Goal: Transaction & Acquisition: Purchase product/service

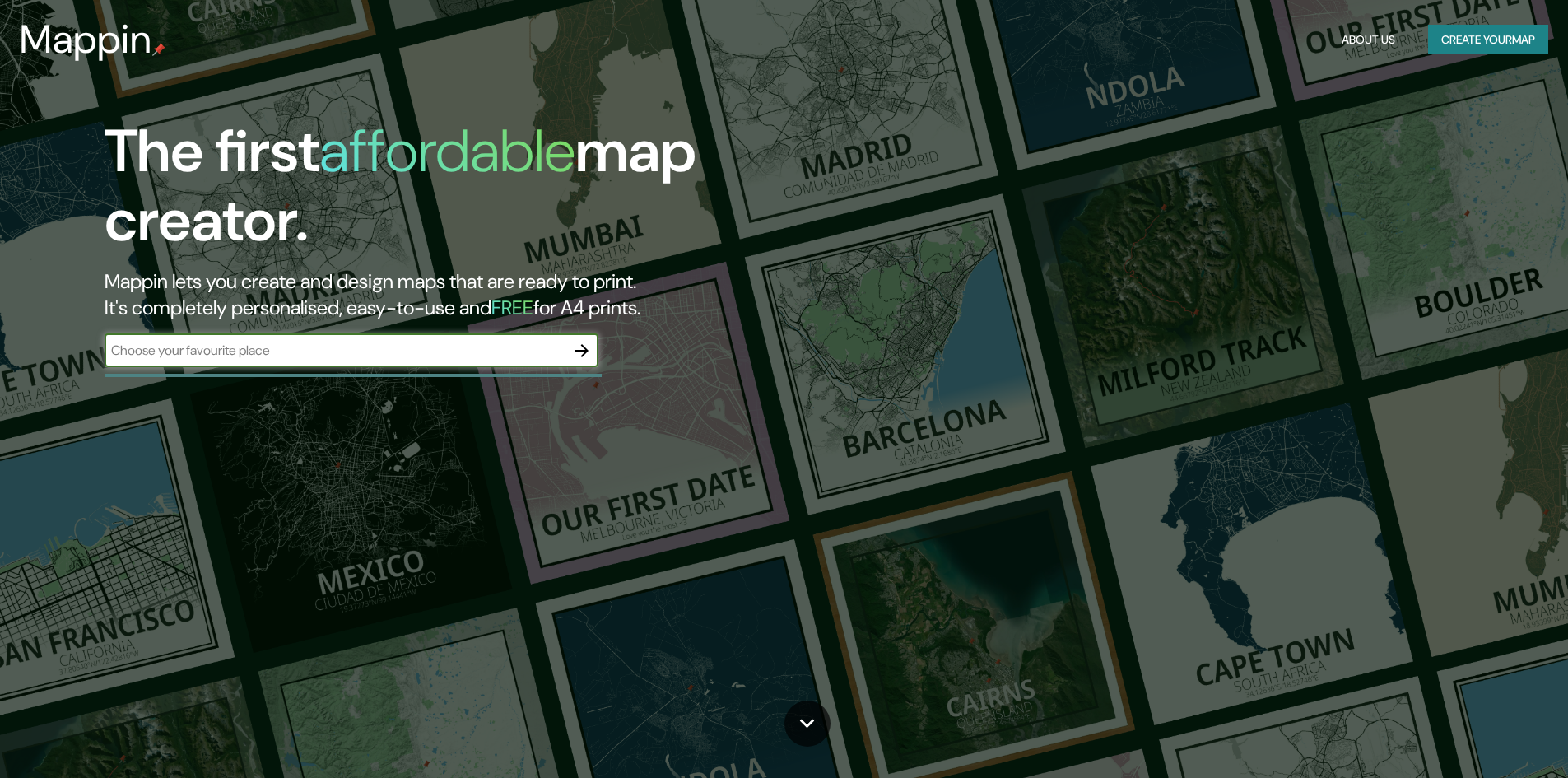
click at [440, 351] on input "text" at bounding box center [335, 350] width 461 height 19
type input "[GEOGRAPHIC_DATA]"
click at [582, 360] on icon "button" at bounding box center [582, 350] width 20 height 20
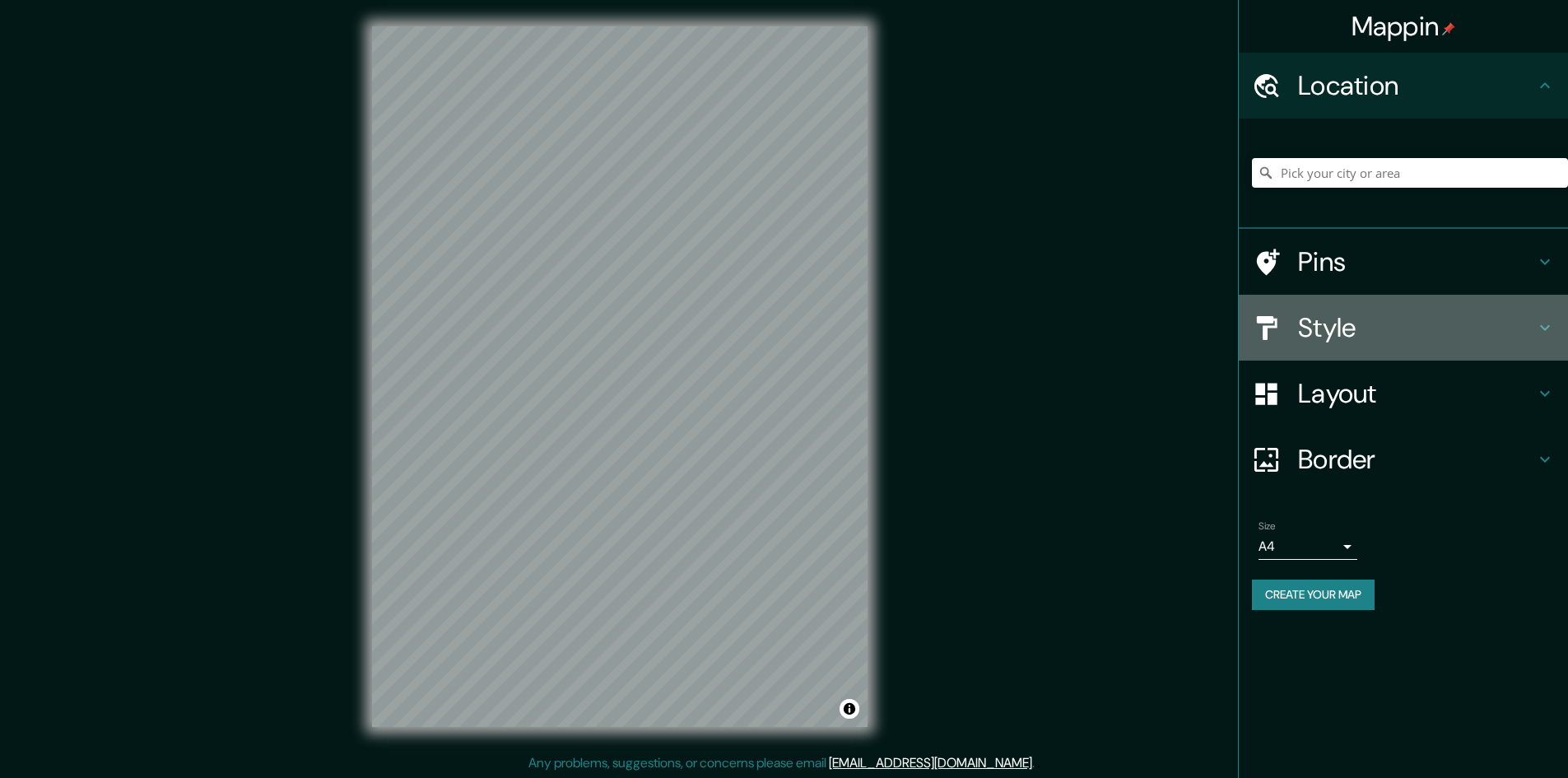
click at [1550, 326] on icon at bounding box center [1544, 327] width 20 height 20
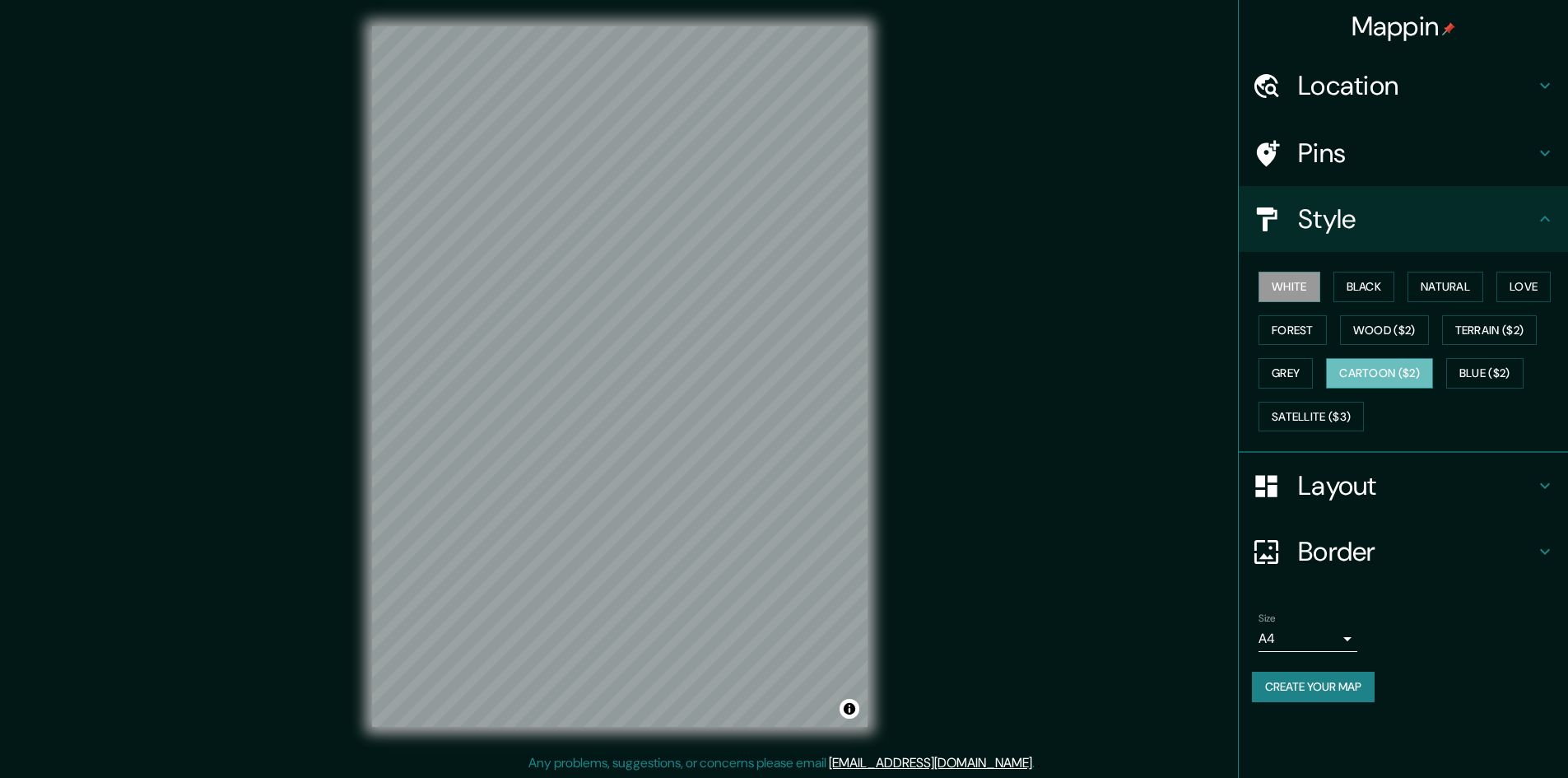
click at [1396, 362] on button "Cartoon ($2)" at bounding box center [1378, 373] width 107 height 30
click at [1291, 417] on button "Satellite ($3)" at bounding box center [1311, 416] width 106 height 30
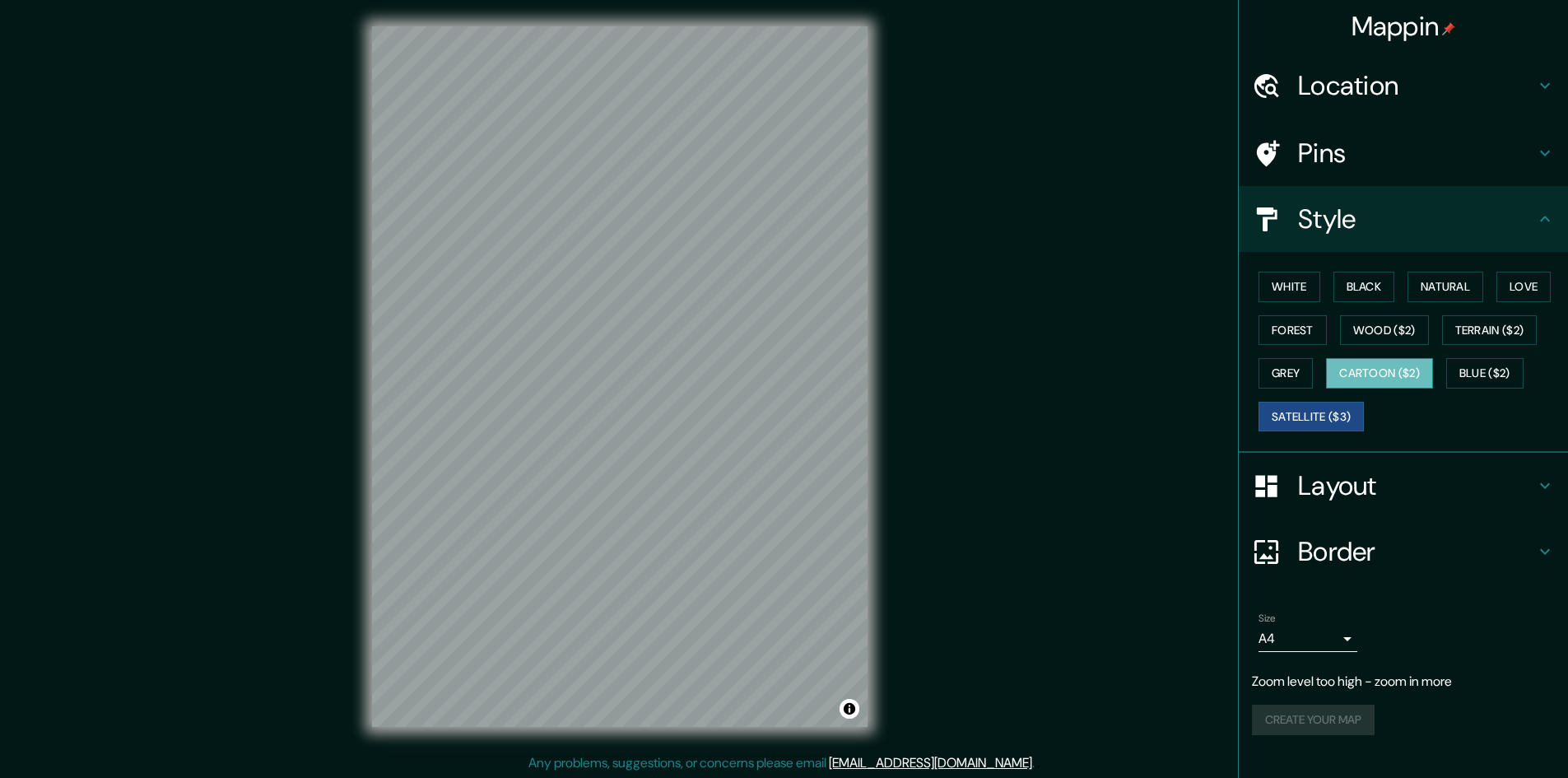
click at [1364, 381] on button "Cartoon ($2)" at bounding box center [1378, 373] width 107 height 30
click at [1504, 381] on button "Blue ($2)" at bounding box center [1485, 373] width 77 height 30
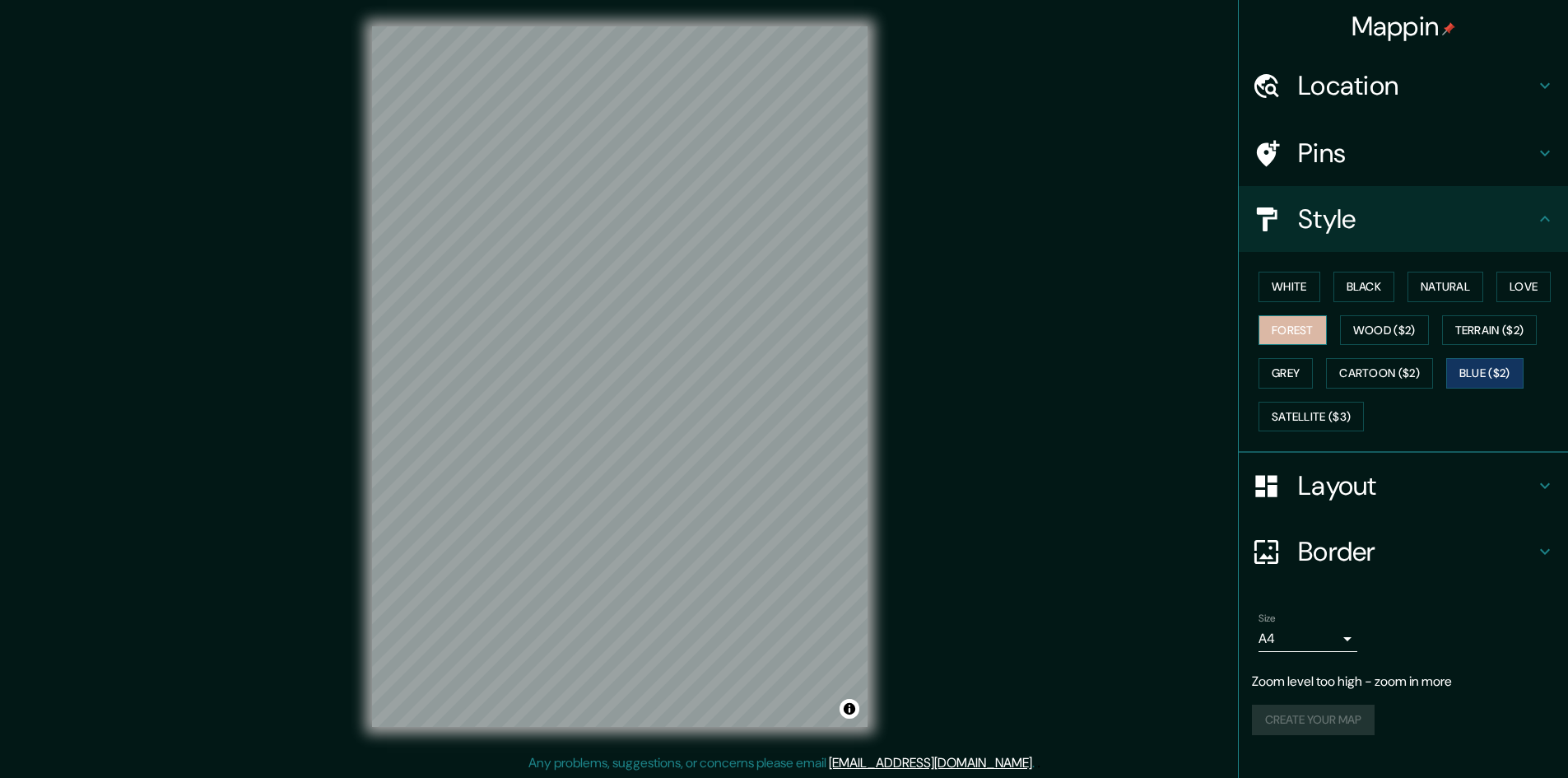
click at [1313, 330] on button "Forest" at bounding box center [1292, 330] width 68 height 30
click at [1357, 330] on button "Wood ($2)" at bounding box center [1384, 330] width 89 height 30
click at [1472, 328] on button "Terrain ($2)" at bounding box center [1489, 330] width 95 height 30
click at [1520, 289] on button "Love" at bounding box center [1524, 287] width 55 height 30
click at [1501, 317] on button "Terrain ($2)" at bounding box center [1489, 330] width 95 height 30
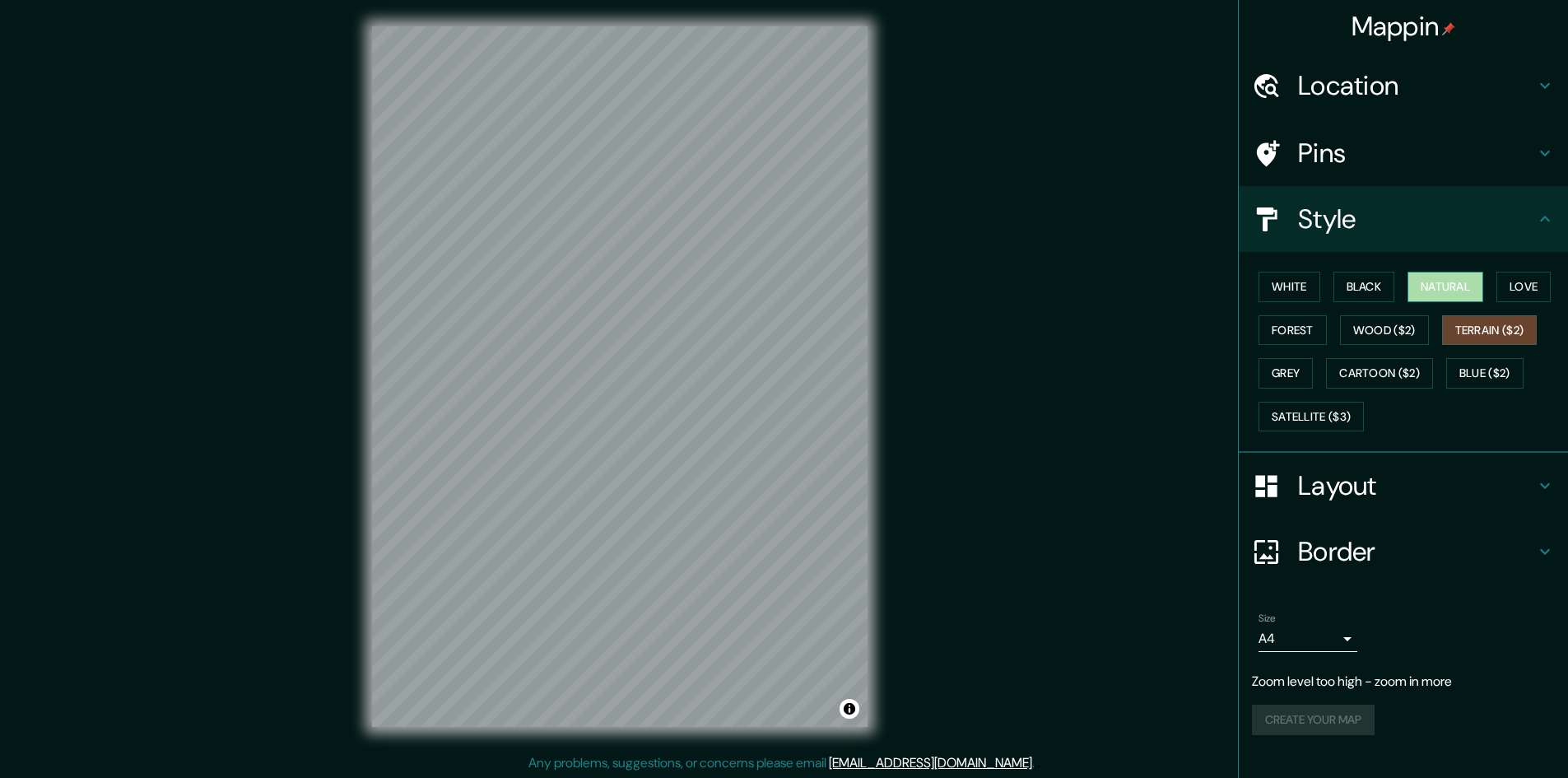
click at [1460, 293] on button "Natural" at bounding box center [1445, 287] width 76 height 30
click at [1319, 406] on button "Satellite ($3)" at bounding box center [1311, 416] width 106 height 30
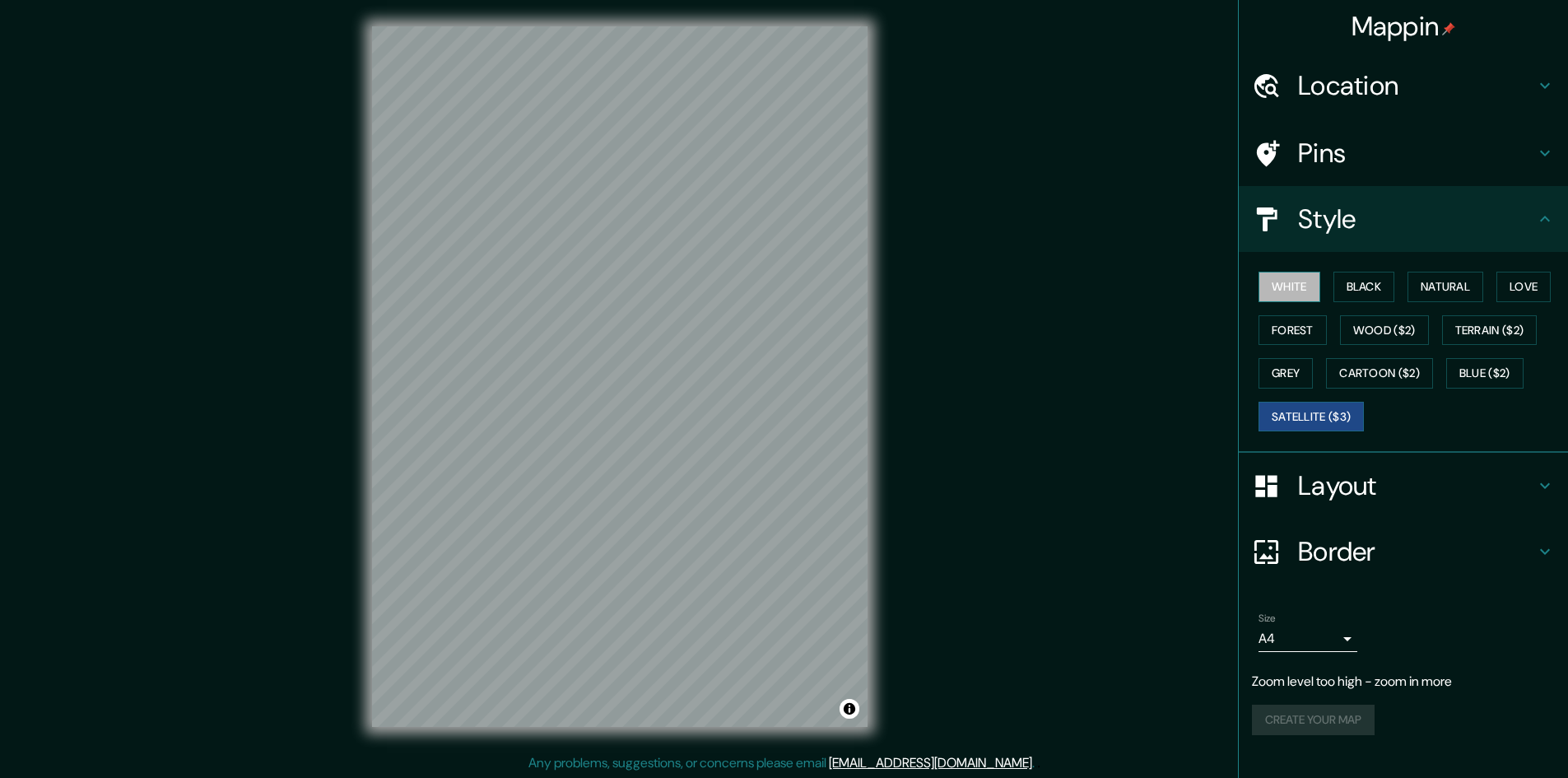
click at [1313, 275] on button "White" at bounding box center [1289, 287] width 61 height 30
click at [1352, 282] on button "Black" at bounding box center [1363, 287] width 61 height 30
click at [1434, 282] on button "Natural" at bounding box center [1445, 287] width 76 height 30
click at [1306, 370] on button "Grey" at bounding box center [1286, 373] width 55 height 30
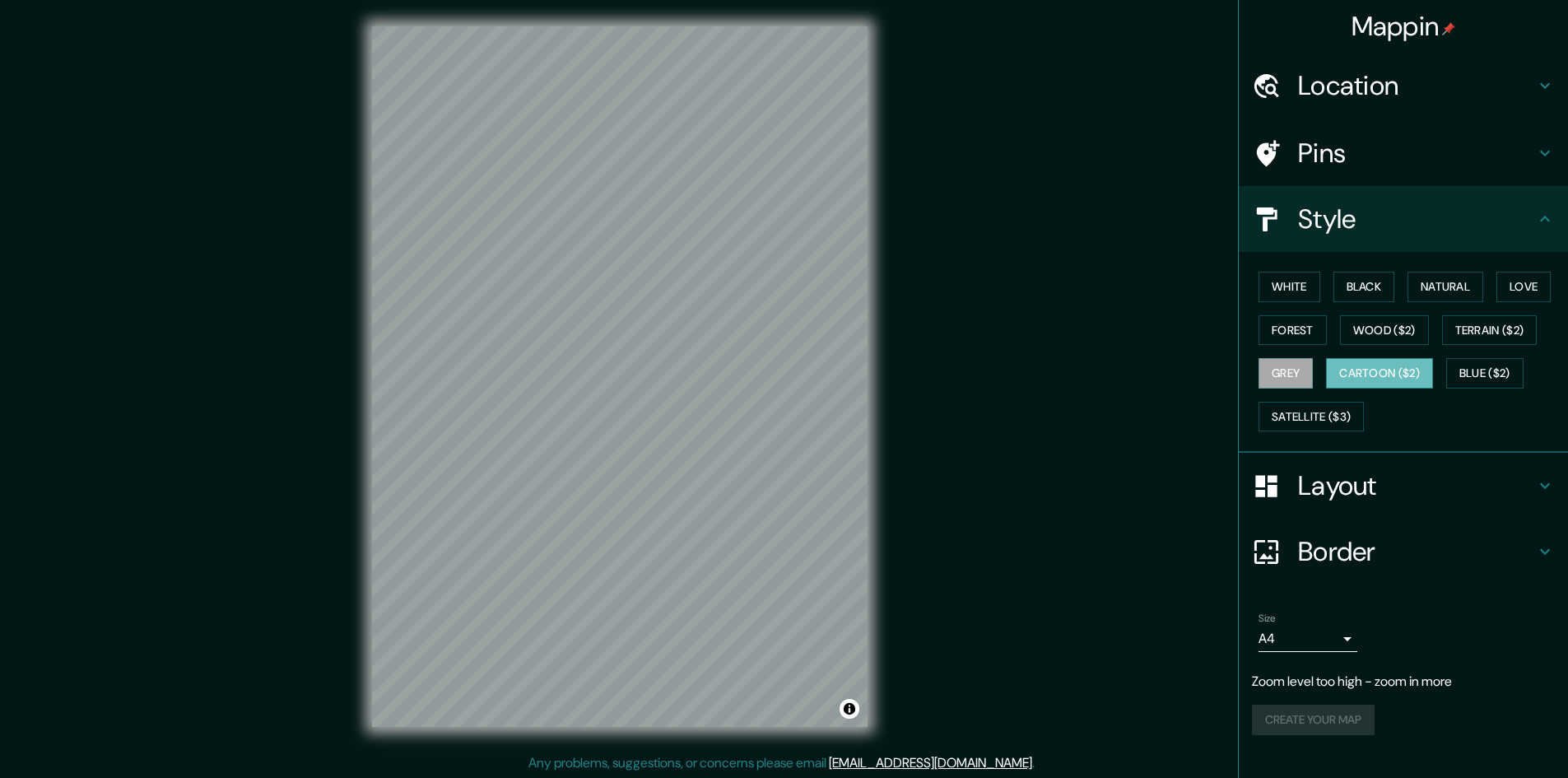
click at [1358, 369] on button "Cartoon ($2)" at bounding box center [1378, 373] width 107 height 30
click at [1505, 337] on button "Terrain ($2)" at bounding box center [1489, 330] width 95 height 30
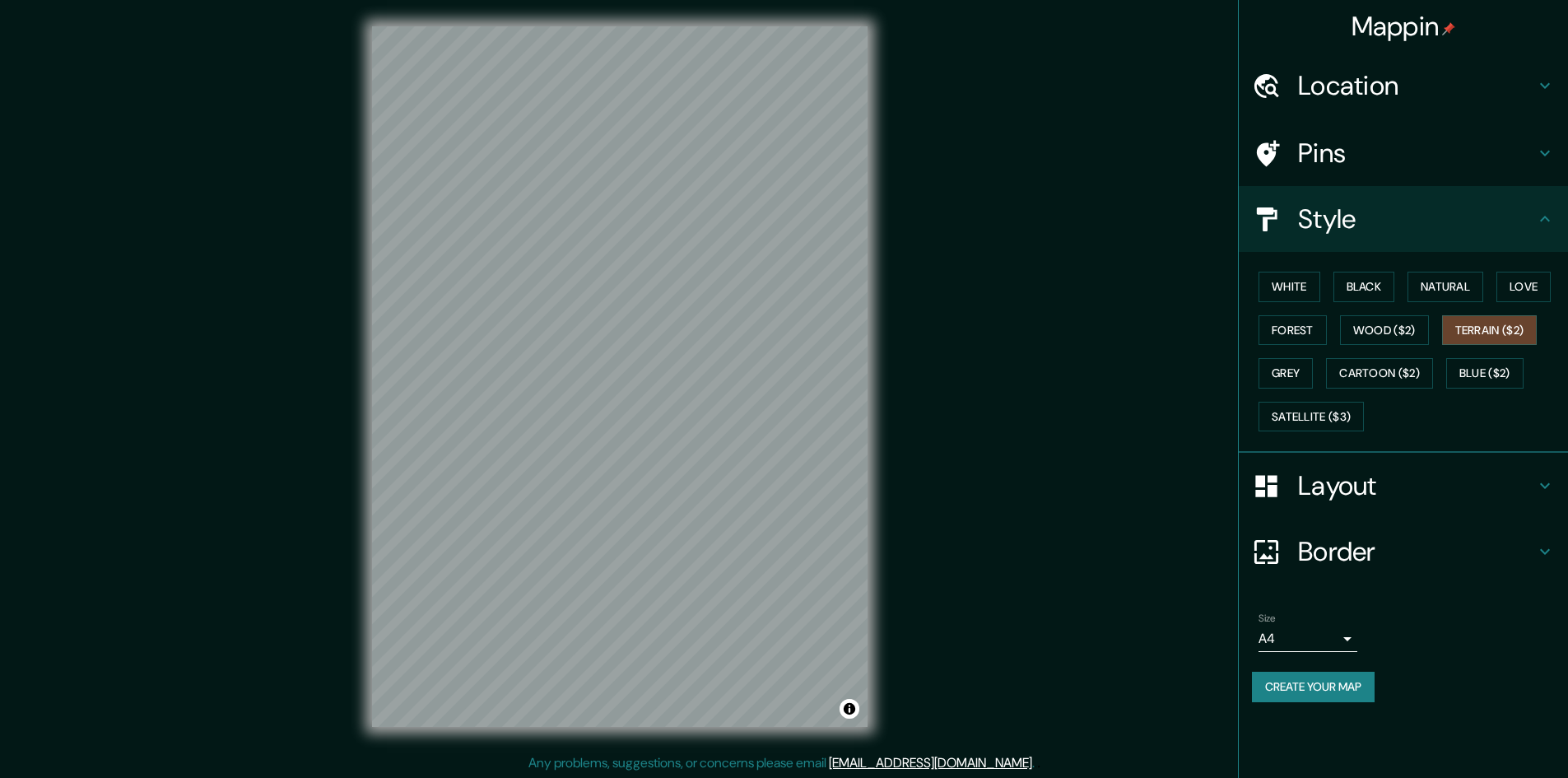
click at [986, 356] on div "Mappin Location Pins Style White Black Natural Love Forest Wood ($2) Terrain ($…" at bounding box center [784, 390] width 1568 height 780
click at [1329, 404] on button "Satellite ($3)" at bounding box center [1311, 416] width 106 height 30
click at [871, 441] on div "© Mapbox © OpenStreetMap Improve this map © Maxar" at bounding box center [619, 377] width 548 height 753
click at [894, 445] on div "Mappin Location Pins Style White Black Natural Love Forest Wood ($2) Terrain ($…" at bounding box center [784, 390] width 1568 height 780
click at [954, 342] on div "Mappin Location Pins Style White Black Natural Love Forest Wood ($2) Terrain ($…" at bounding box center [784, 390] width 1568 height 780
